Goal: Transaction & Acquisition: Purchase product/service

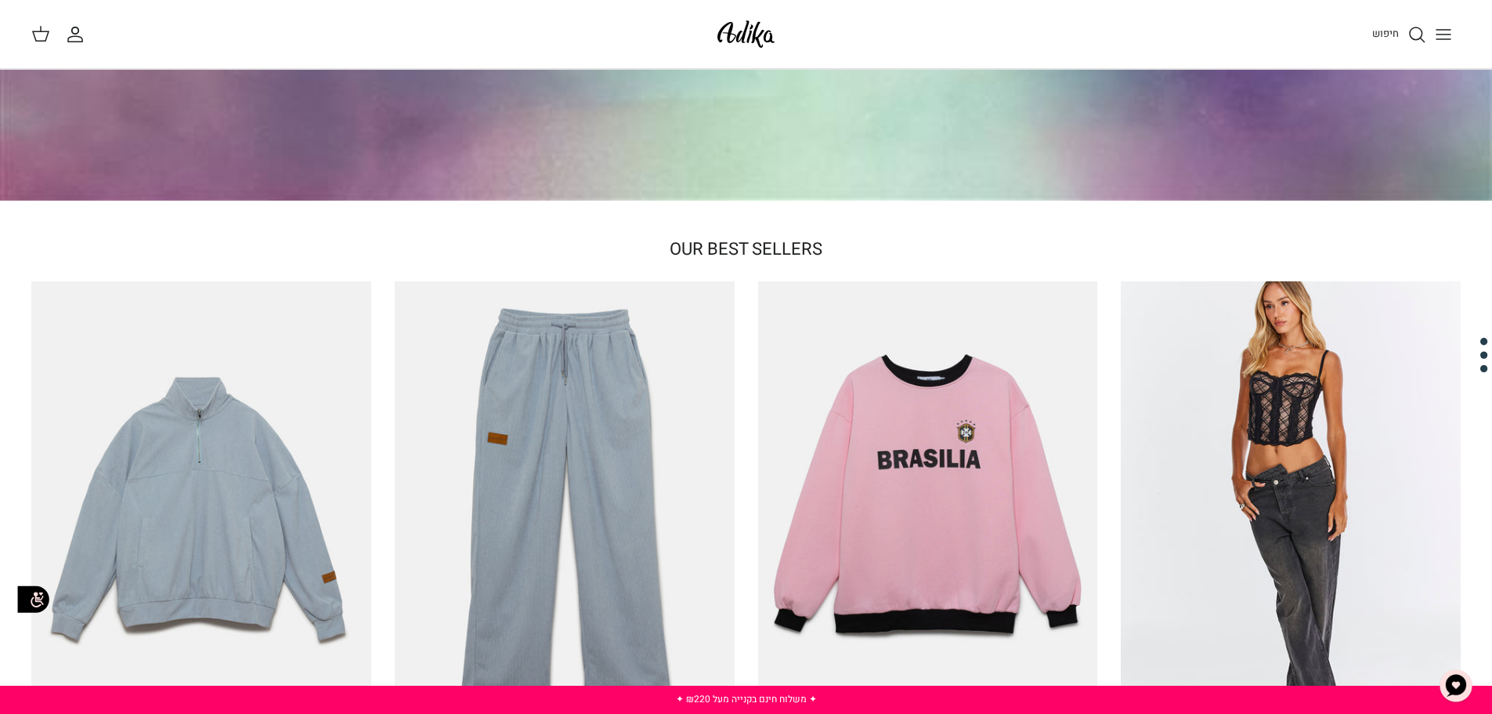
scroll to position [282, 0]
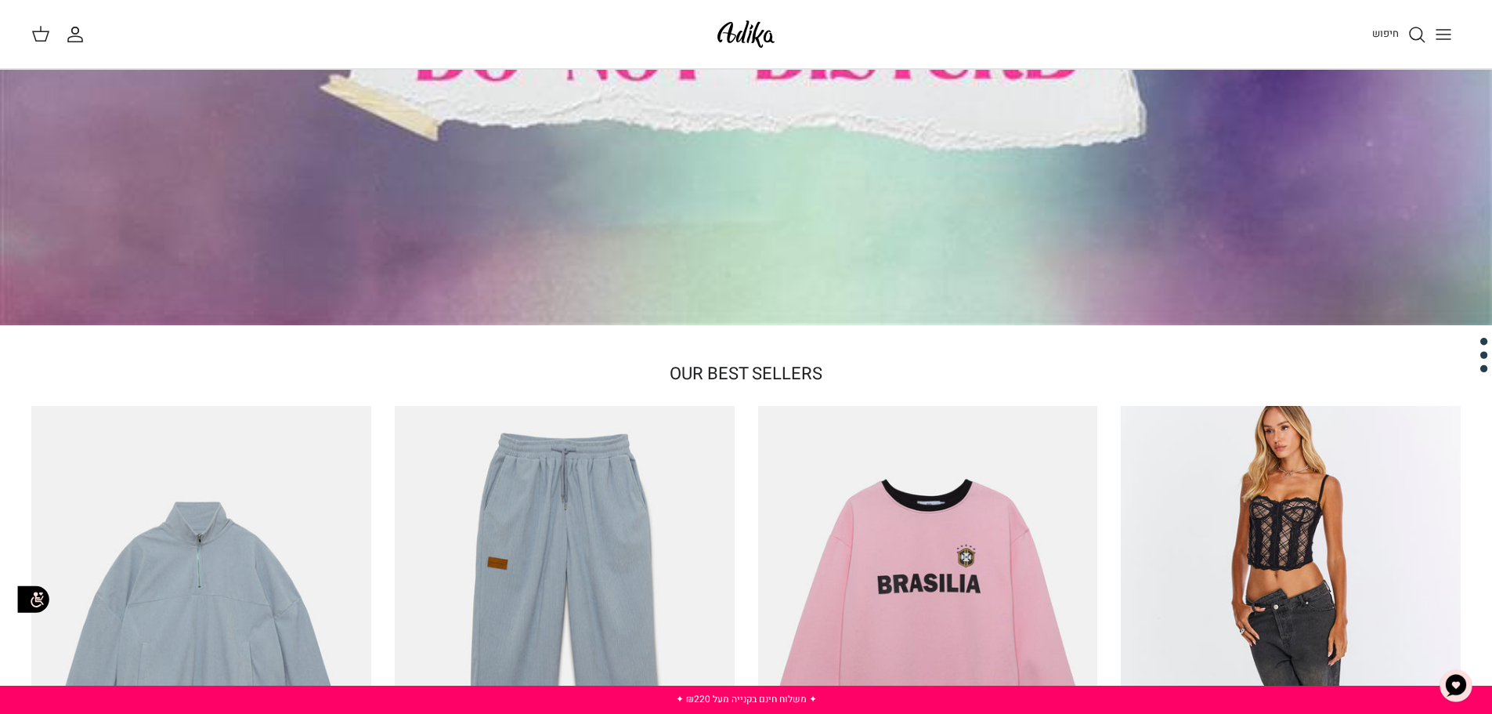
click at [747, 24] on img at bounding box center [746, 34] width 67 height 37
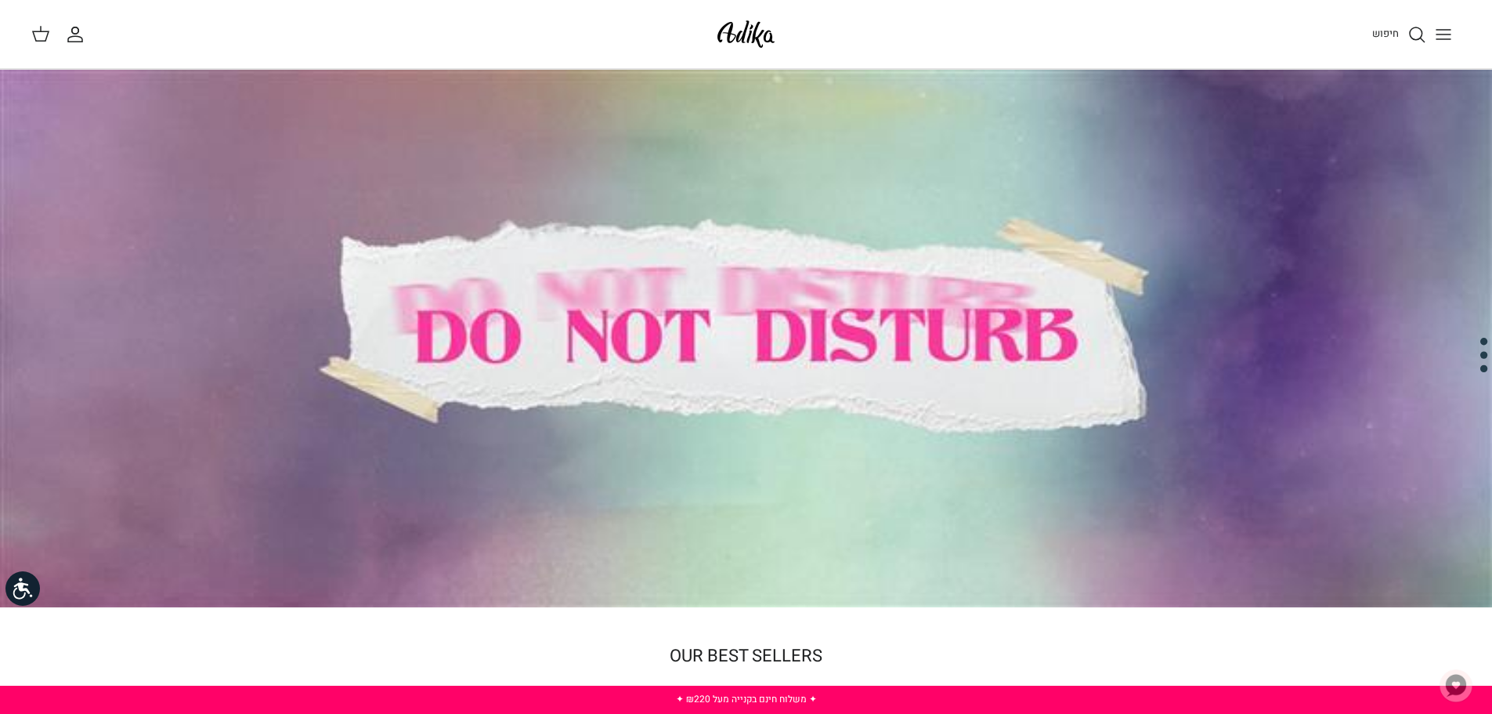
drag, startPoint x: 982, startPoint y: 235, endPoint x: 752, endPoint y: 247, distance: 230.6
click at [752, 247] on div at bounding box center [746, 338] width 1492 height 537
click at [1437, 57] on div "חיפוש החשבון שלי חיפוש" at bounding box center [746, 34] width 1492 height 69
click at [1443, 39] on line "Toggle menu" at bounding box center [1444, 39] width 14 height 0
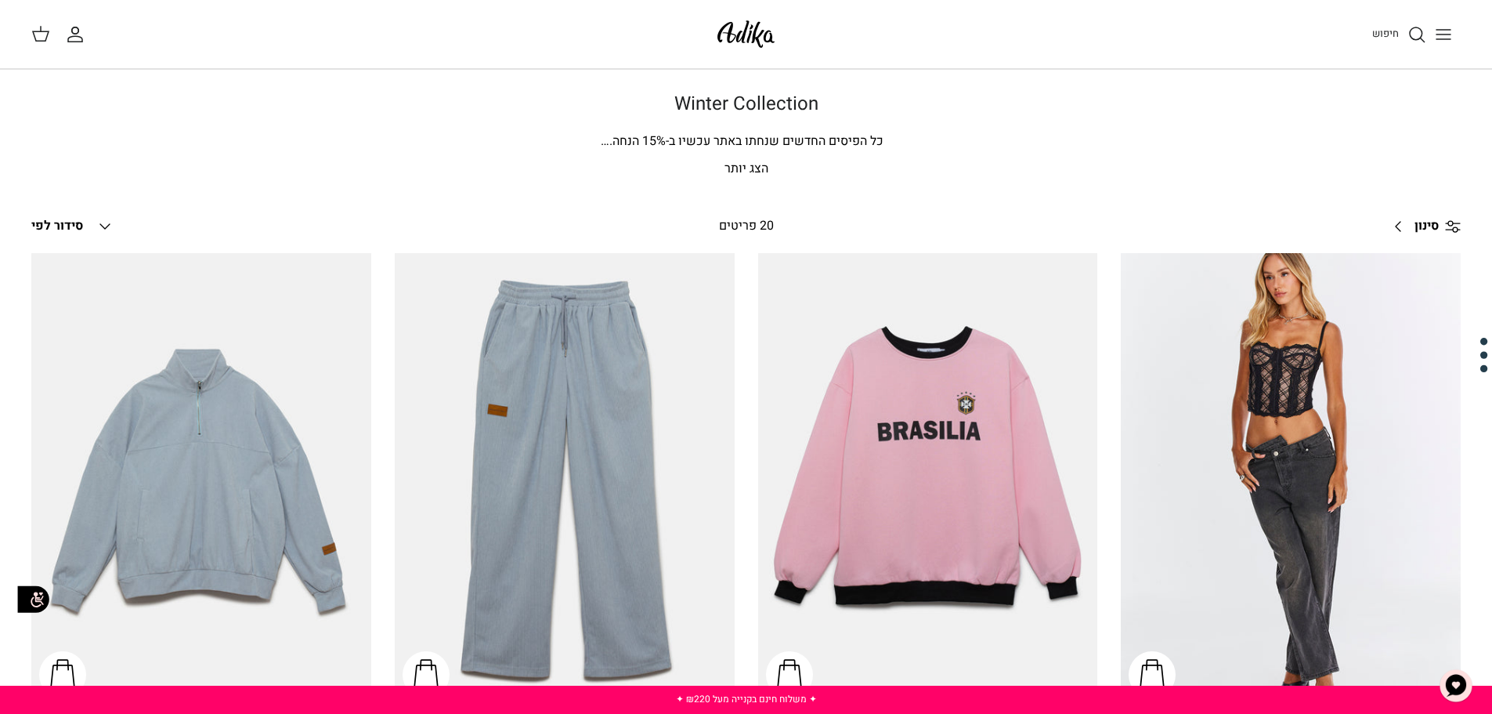
drag, startPoint x: 1022, startPoint y: 333, endPoint x: 857, endPoint y: -95, distance: 458.5
drag, startPoint x: 673, startPoint y: 112, endPoint x: 727, endPoint y: 116, distance: 54.2
click at [727, 116] on h1 "Winter Collection" at bounding box center [746, 104] width 1097 height 23
click at [721, 37] on img at bounding box center [746, 34] width 67 height 37
